Goal: Register for event/course

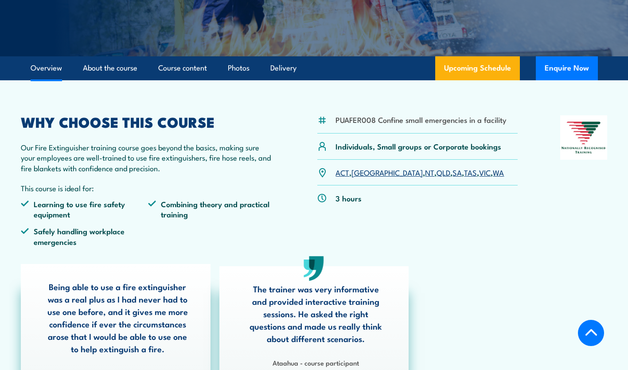
scroll to position [204, 0]
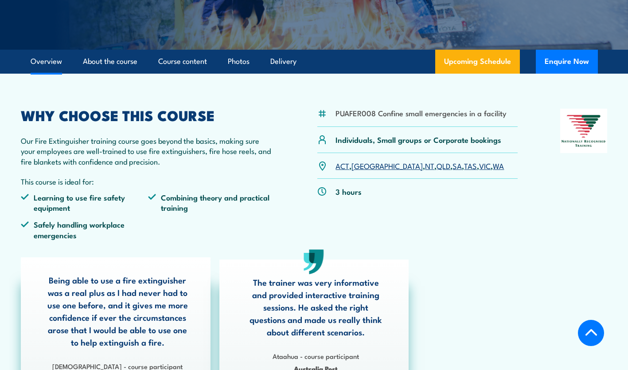
click at [479, 164] on link "VIC" at bounding box center [485, 165] width 12 height 11
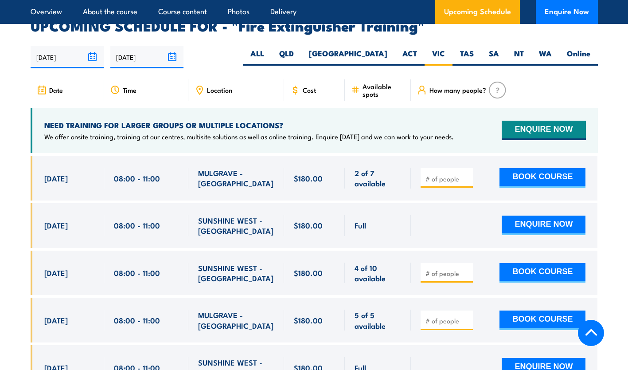
scroll to position [1487, 0]
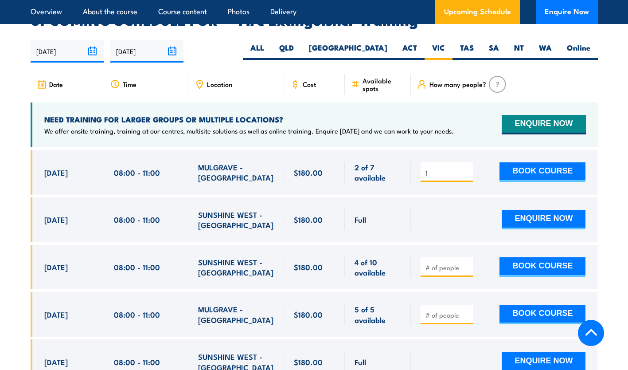
click at [467, 168] on input "1" at bounding box center [447, 172] width 44 height 9
type input "2"
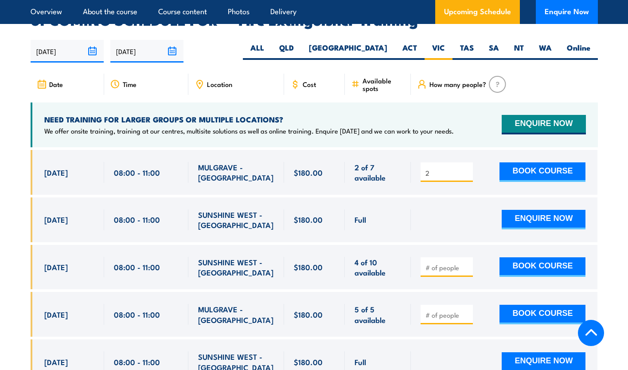
click at [467, 168] on input "2" at bounding box center [447, 172] width 44 height 9
click at [472, 209] on div "ENQUIRE NOW" at bounding box center [502, 219] width 165 height 21
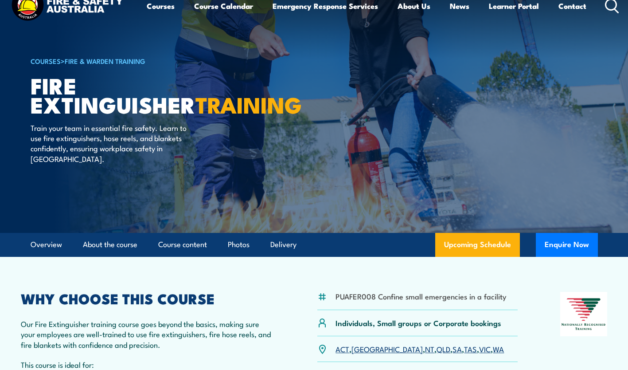
scroll to position [0, 0]
